Goal: Check status: Check status

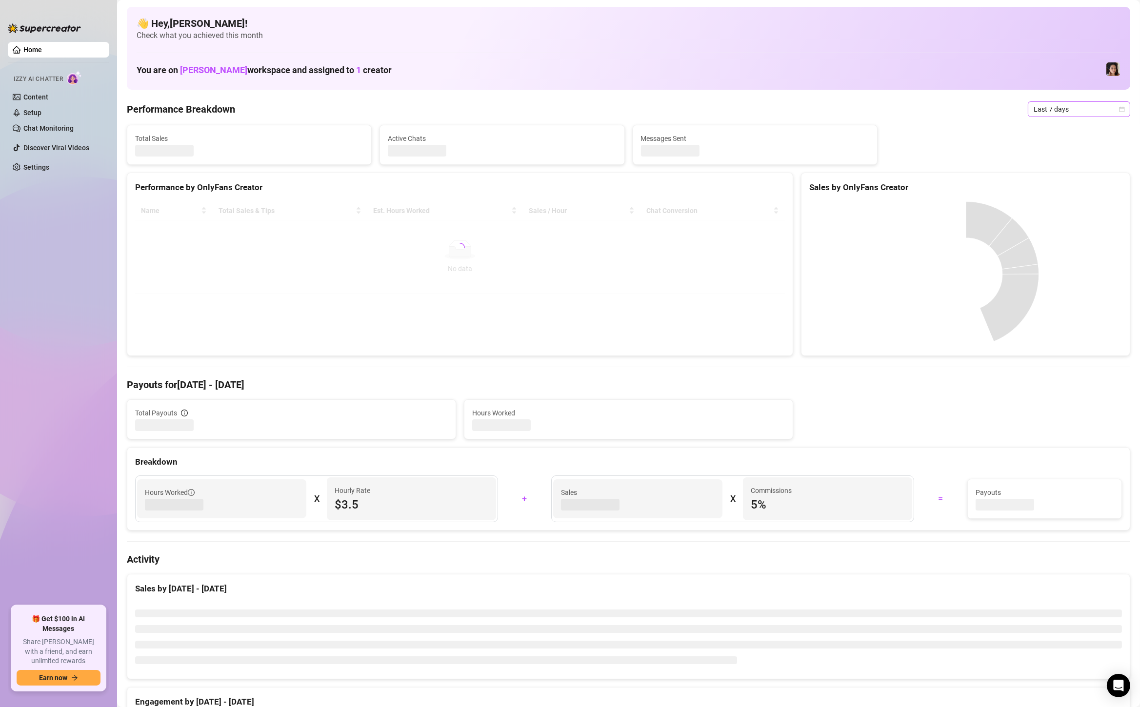
click at [1086, 116] on span "Last 7 days" at bounding box center [1078, 109] width 91 height 15
click at [1068, 190] on div "Custom date" at bounding box center [1078, 191] width 87 height 11
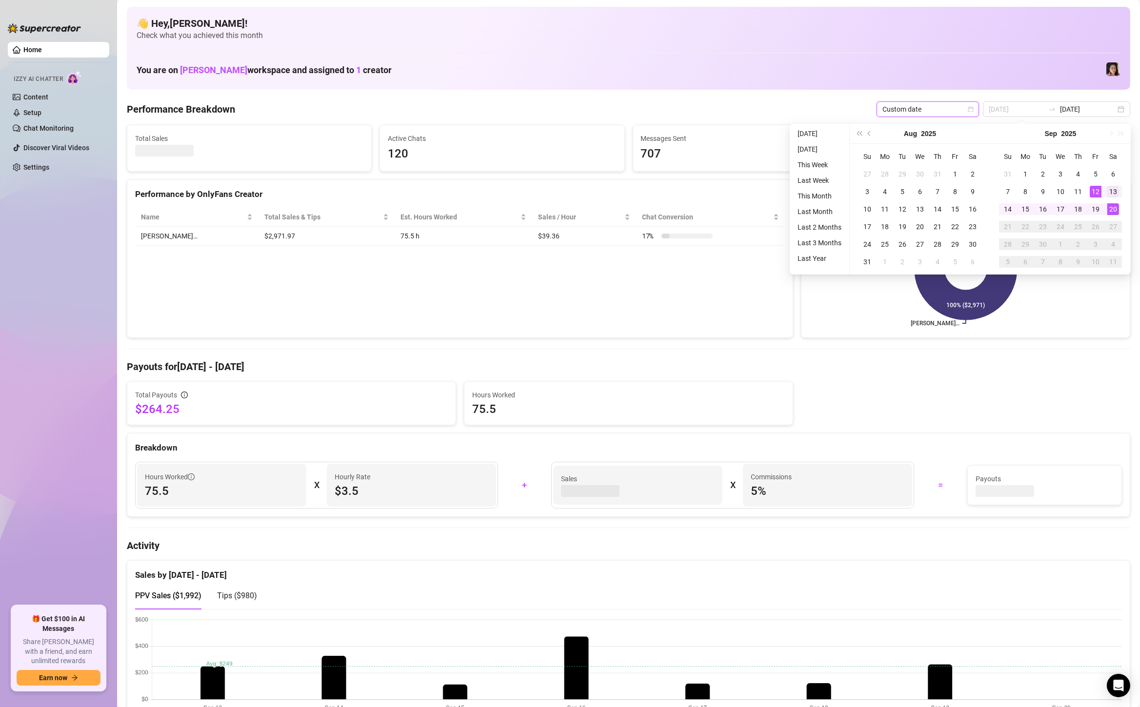
type input "[DATE]"
click at [1117, 195] on div "13" at bounding box center [1113, 192] width 12 height 12
click at [1115, 211] on div "20" at bounding box center [1113, 209] width 12 height 12
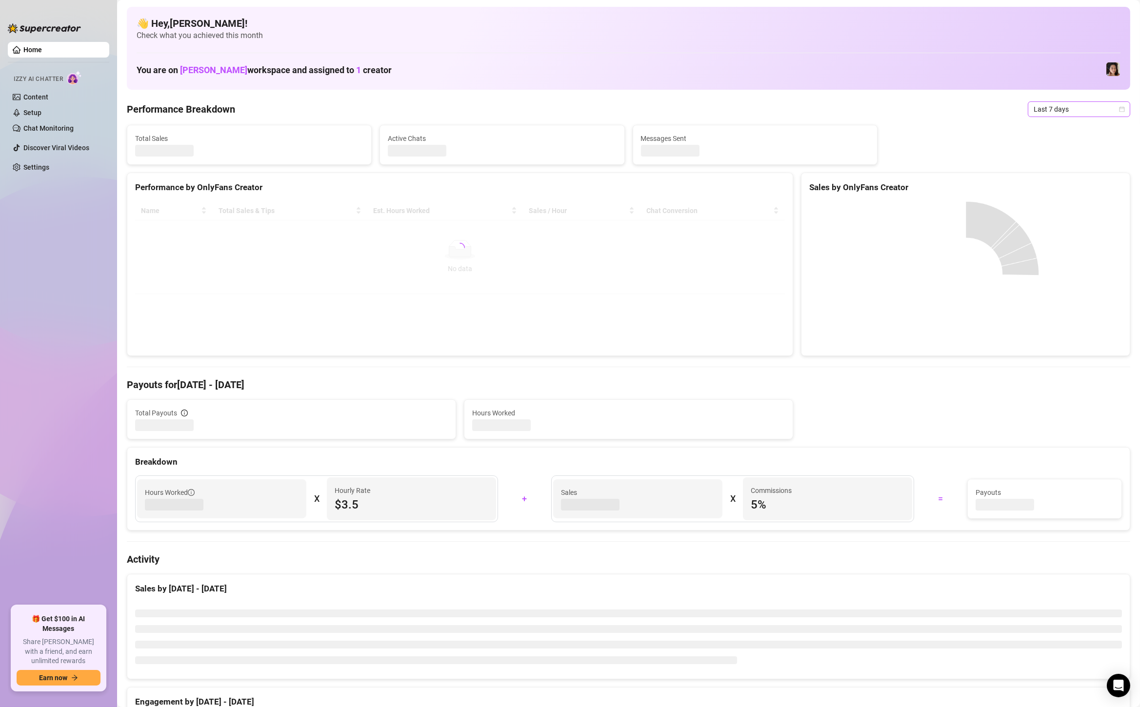
click at [1074, 109] on span "Last 7 days" at bounding box center [1078, 109] width 91 height 15
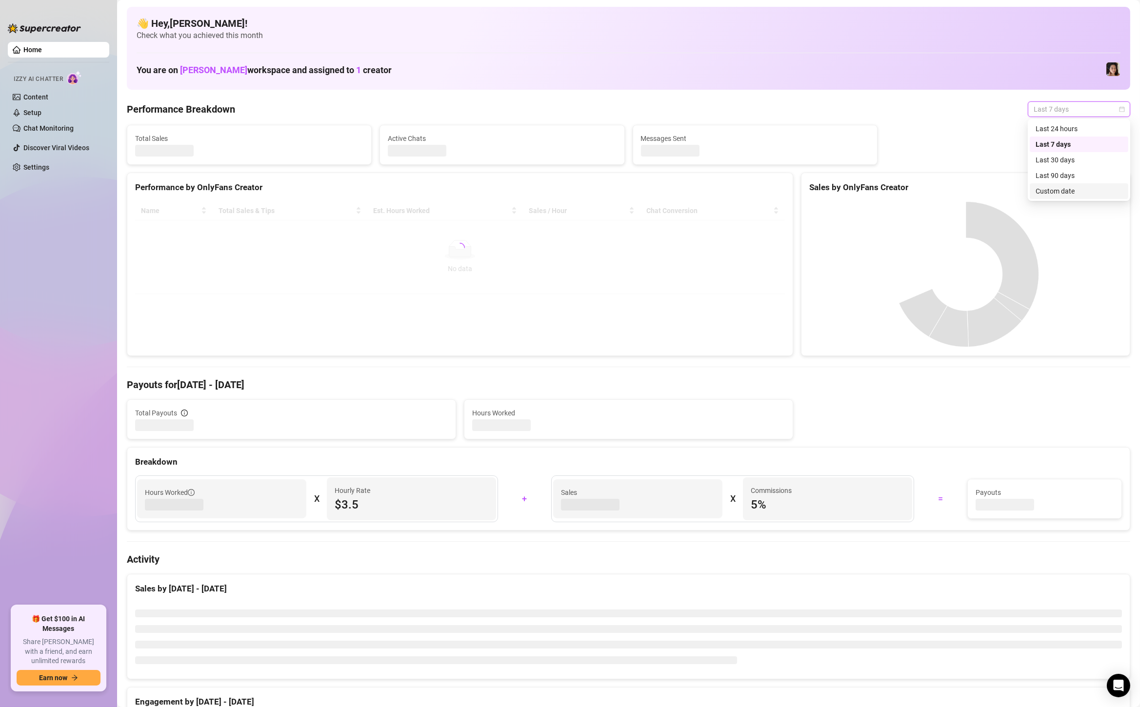
click at [1075, 194] on div "Custom date" at bounding box center [1078, 191] width 87 height 11
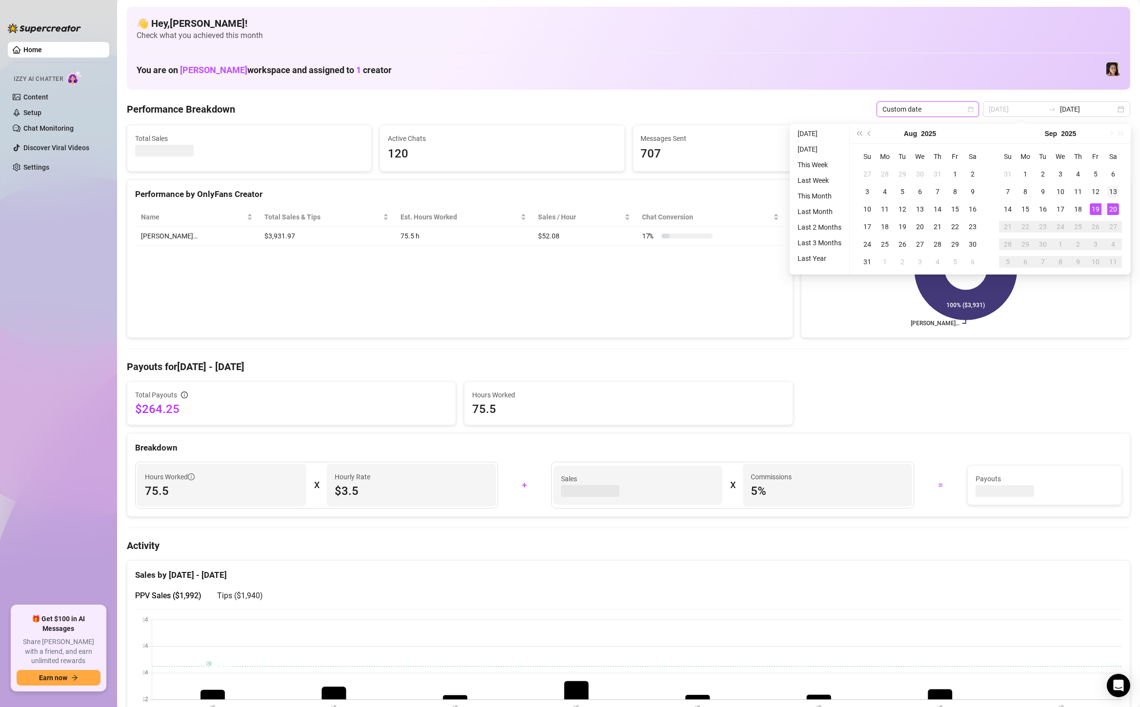
type input "[DATE]"
click at [1116, 195] on div "13" at bounding box center [1113, 192] width 12 height 12
click at [1113, 213] on div "20" at bounding box center [1113, 209] width 12 height 12
